Goal: Task Accomplishment & Management: Manage account settings

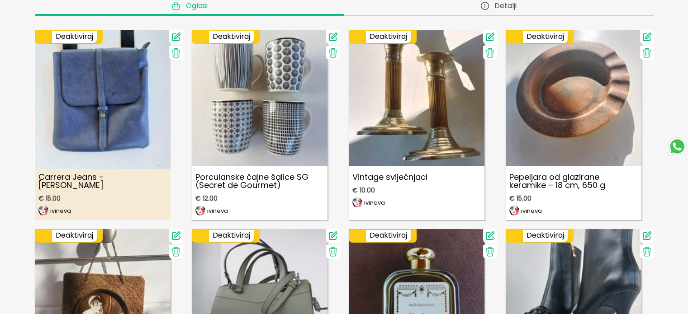
scroll to position [181, 0]
